Goal: Task Accomplishment & Management: Use online tool/utility

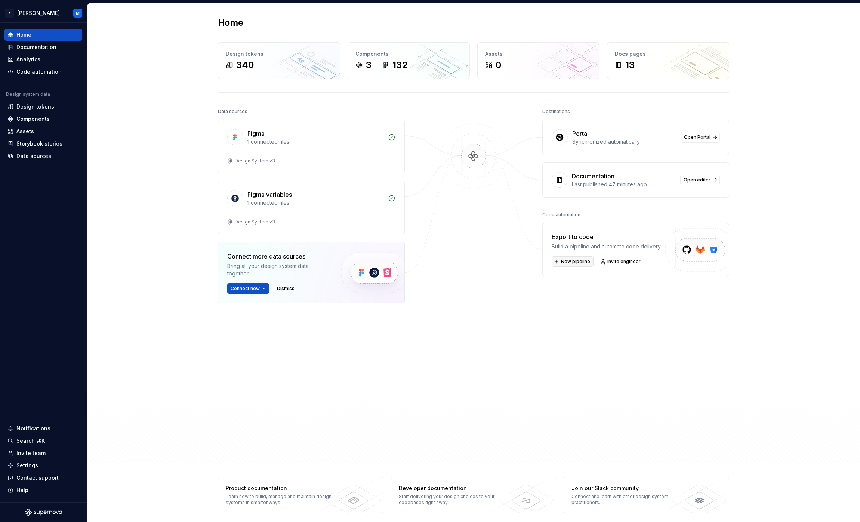
click at [577, 262] on span "New pipeline" at bounding box center [575, 261] width 29 height 6
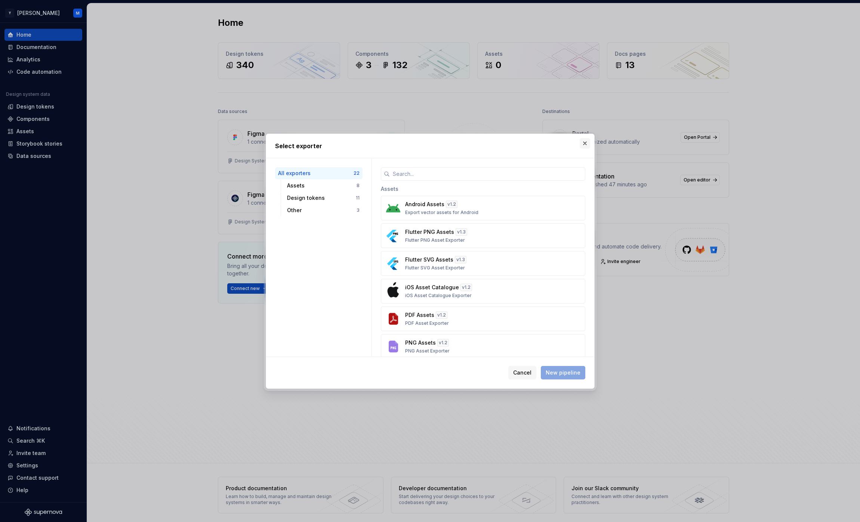
click at [588, 144] on button "button" at bounding box center [585, 143] width 10 height 10
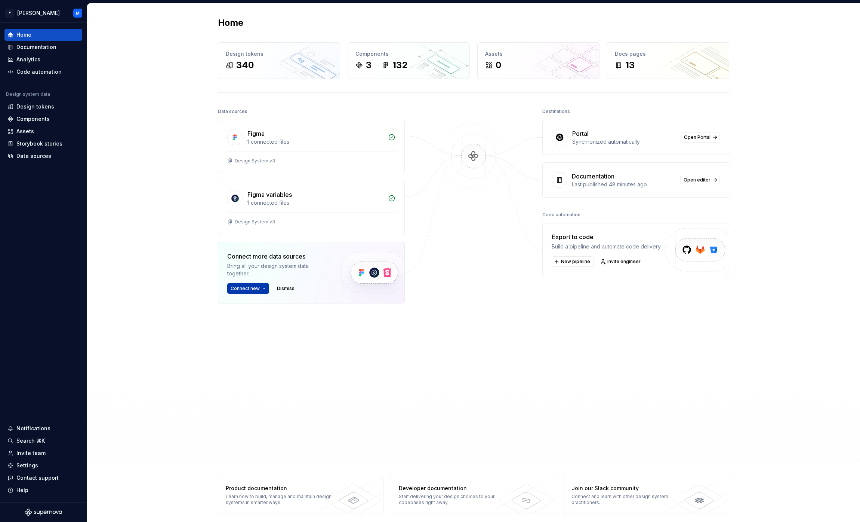
click at [264, 288] on button "Connect new" at bounding box center [248, 288] width 42 height 10
click at [184, 299] on div "Home Design tokens 340 Components 3 132 Assets 0 Docs pages 13 Data sources Fig…" at bounding box center [473, 233] width 773 height 460
click at [51, 144] on div "Storybook stories" at bounding box center [39, 143] width 46 height 7
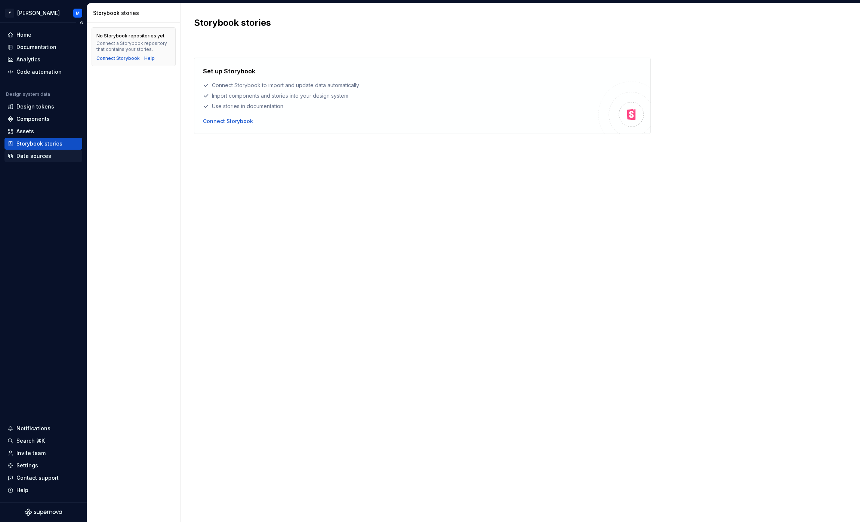
click at [53, 159] on div "Data sources" at bounding box center [43, 155] width 72 height 7
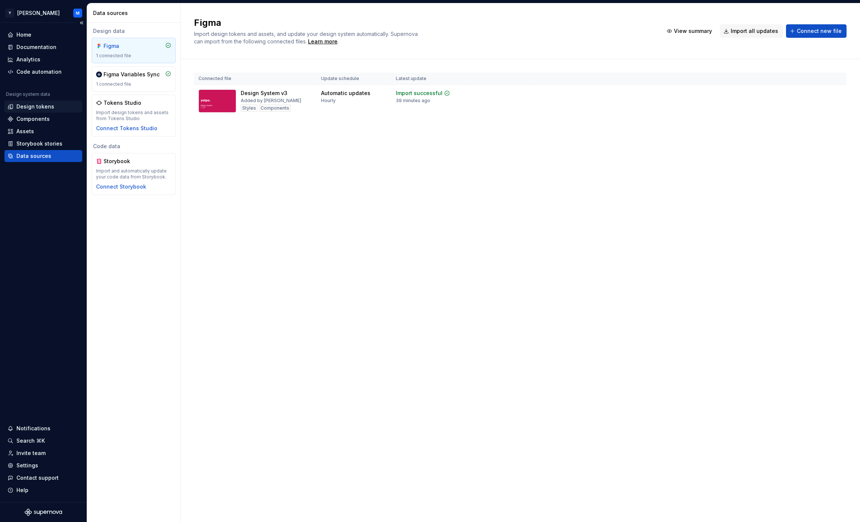
click at [35, 105] on div "Design tokens" at bounding box center [35, 106] width 38 height 7
